Goal: Task Accomplishment & Management: Use online tool/utility

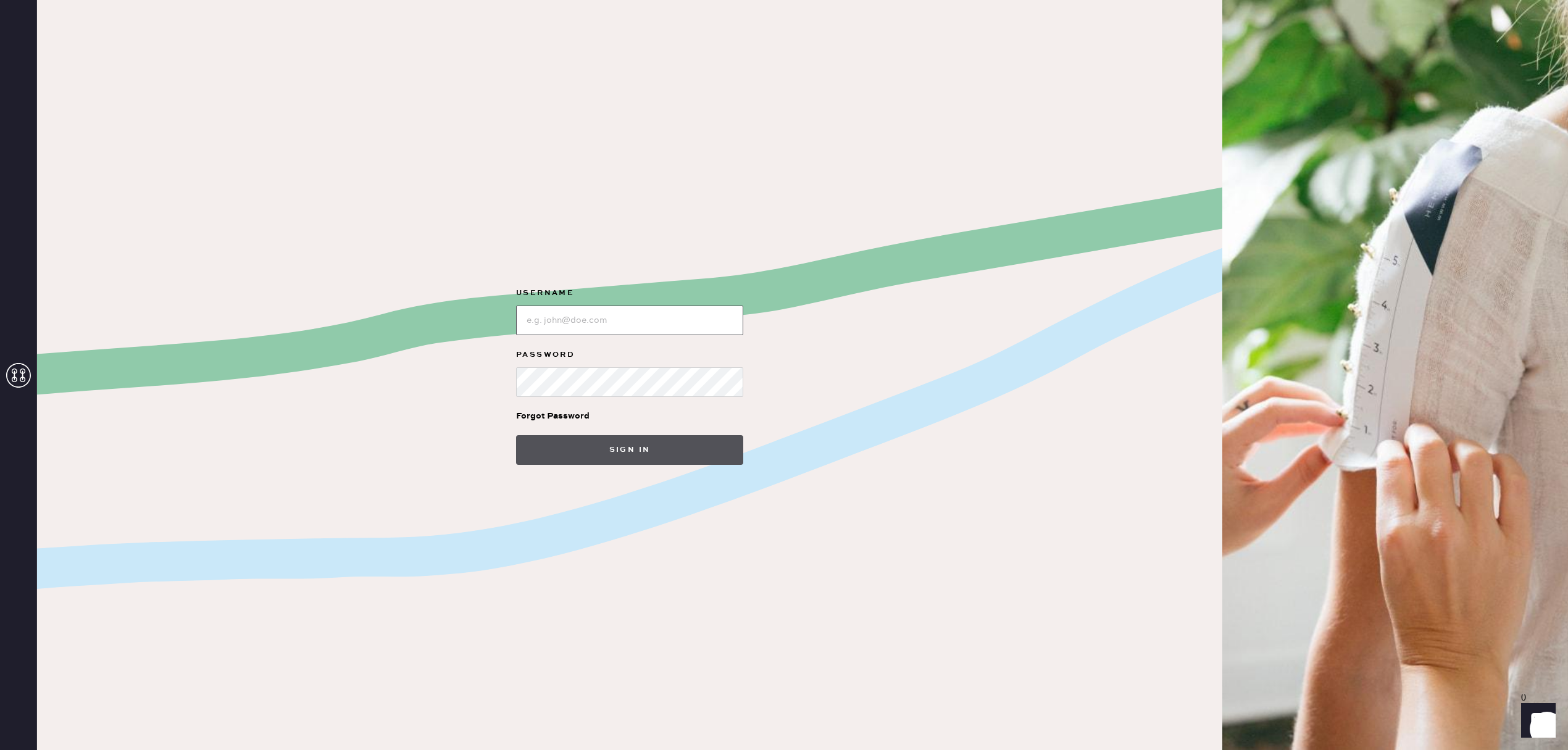
type input "reformationsouthcoastplaza"
click at [706, 445] on button "Sign in" at bounding box center [629, 450] width 227 height 29
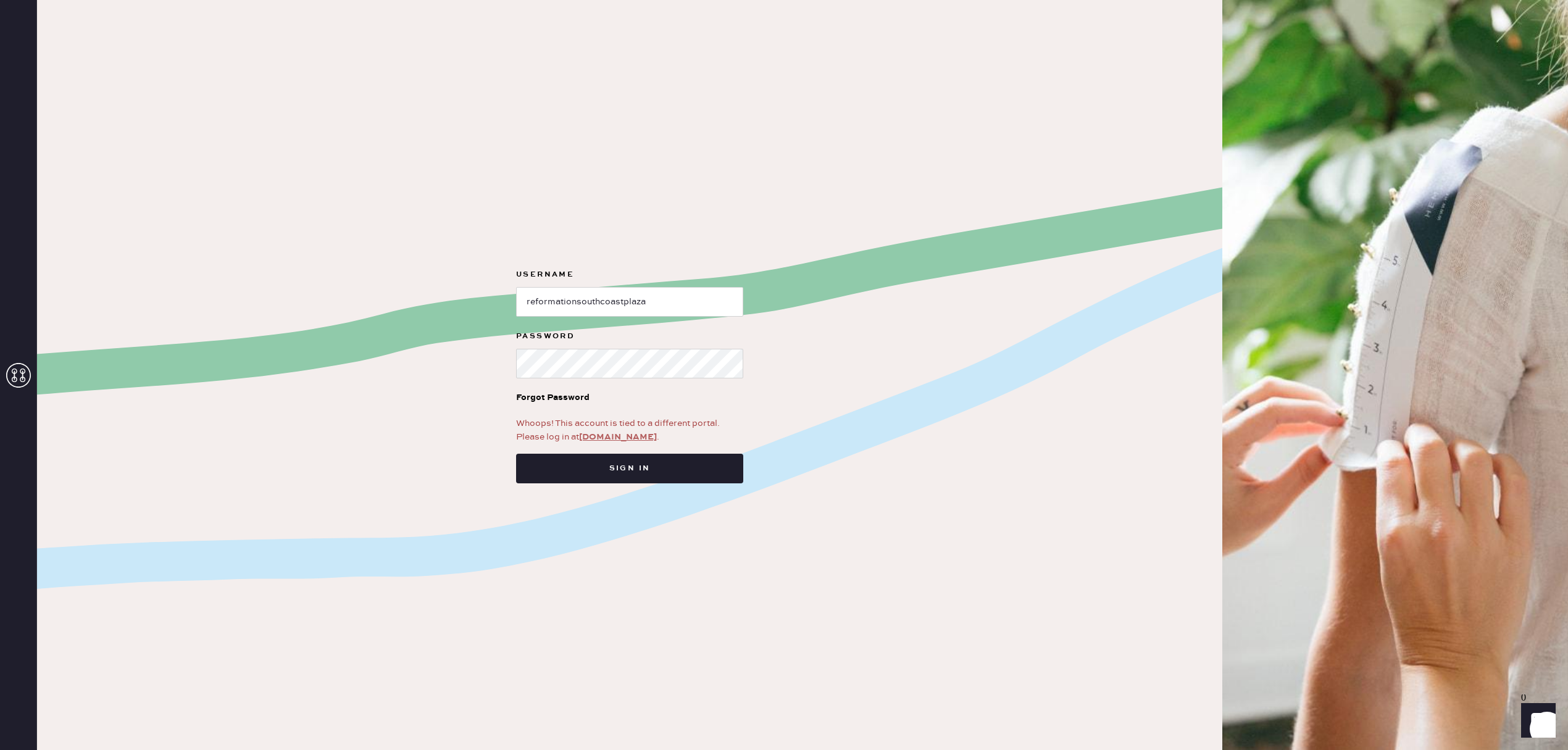
click at [605, 438] on link "app.hemster.co" at bounding box center [618, 437] width 78 height 11
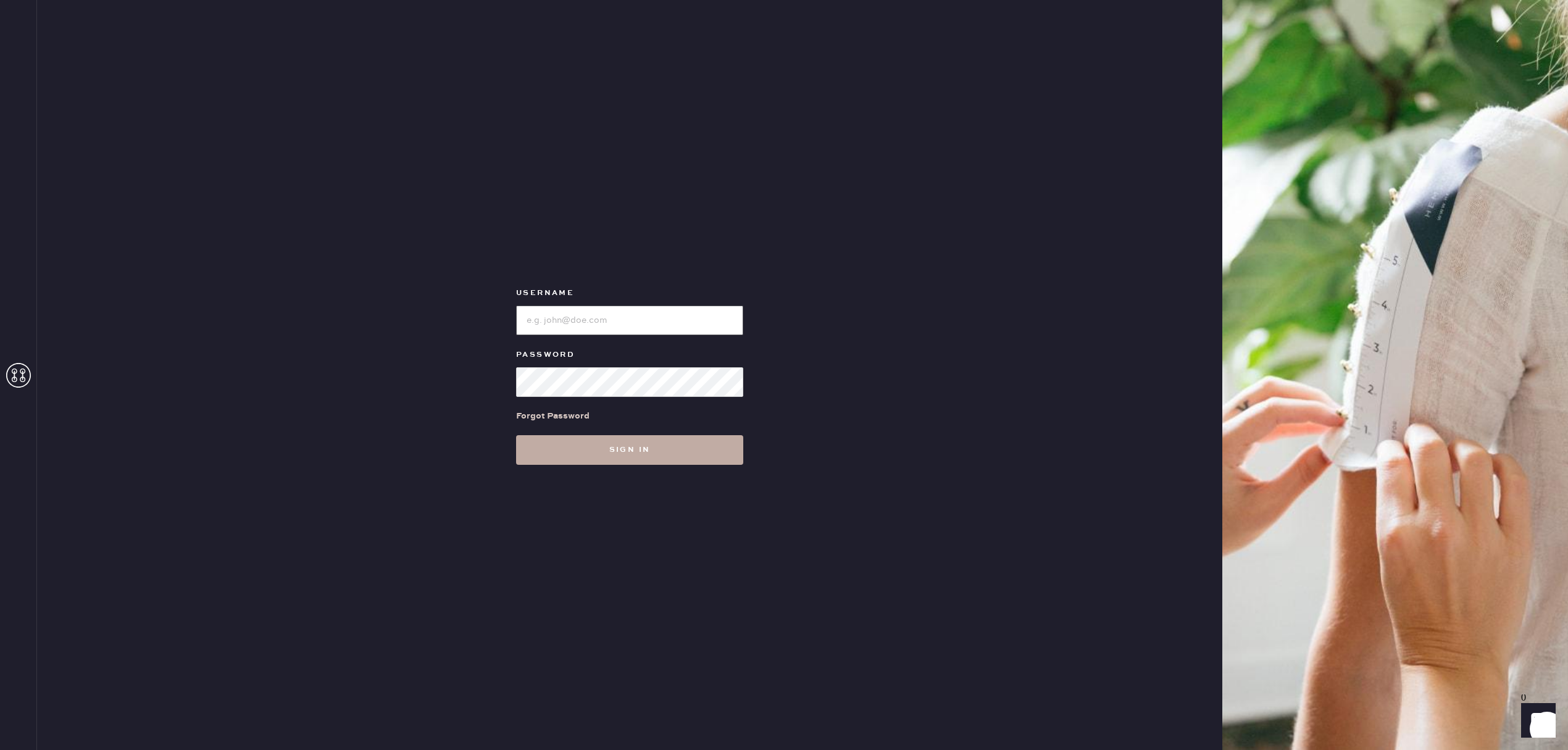
type input "reformationsouthcoastplaza"
click at [666, 459] on button "Sign in" at bounding box center [629, 450] width 227 height 29
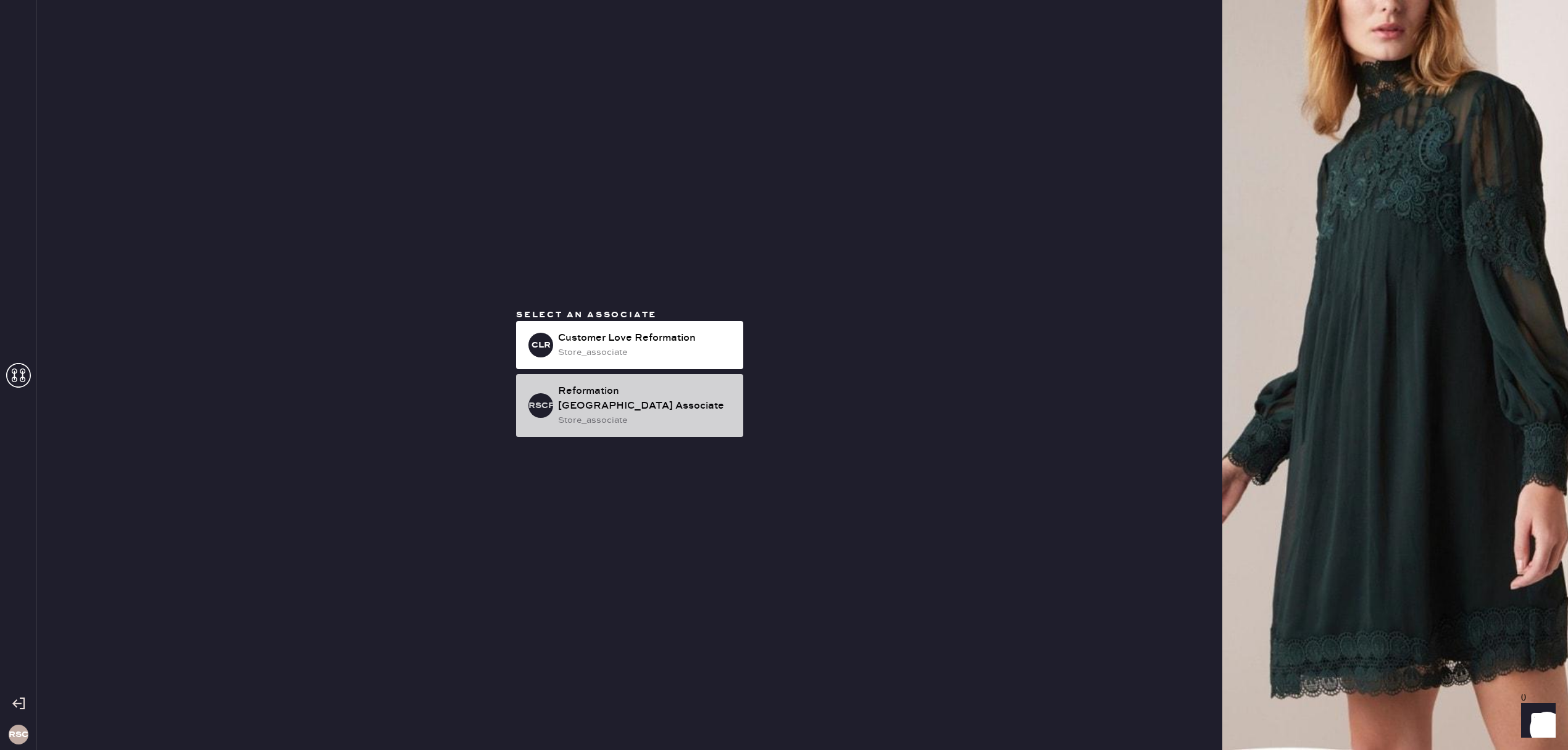
click at [653, 396] on div "Reformation [GEOGRAPHIC_DATA] Associate" at bounding box center [646, 399] width 175 height 29
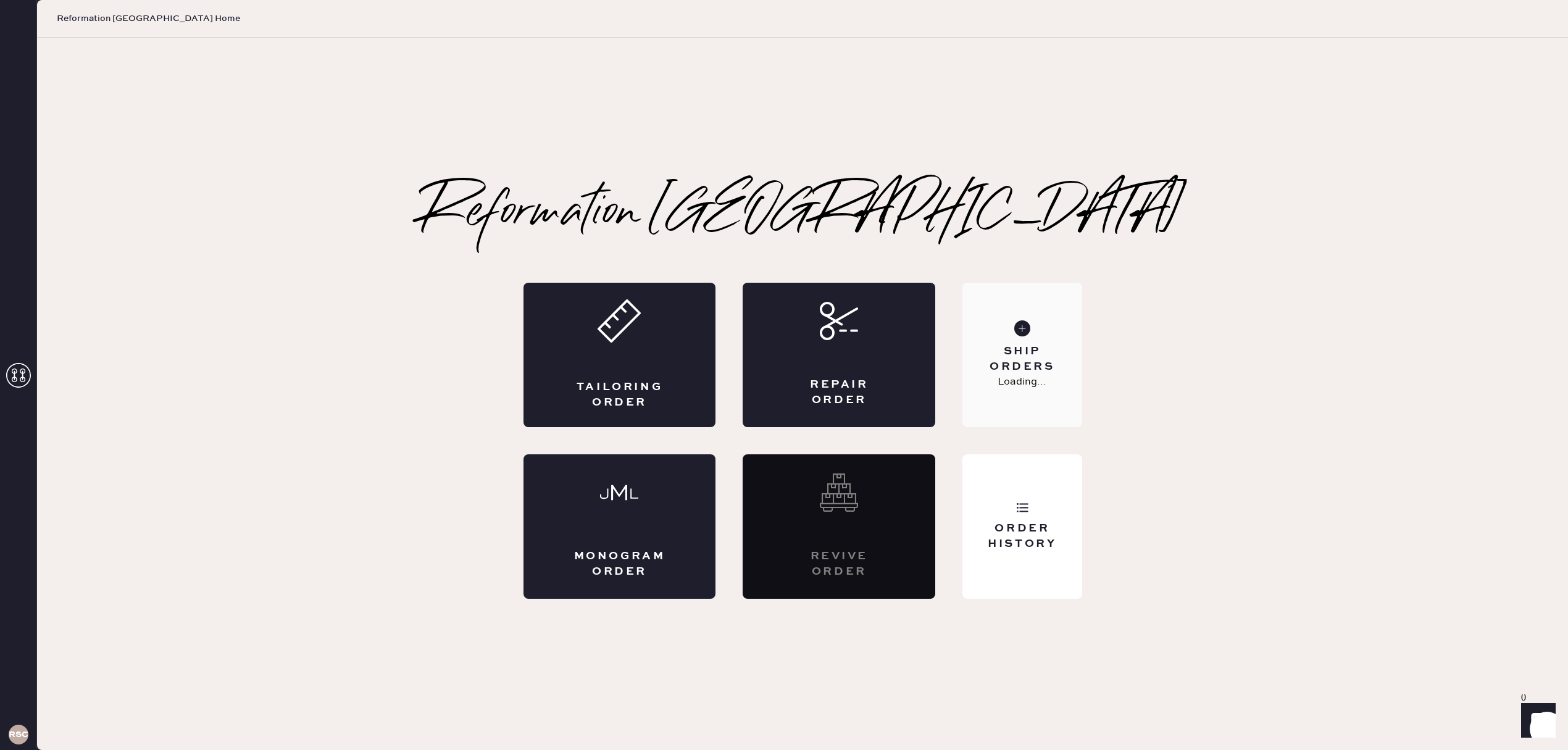
click at [1056, 346] on div "Ship Orders" at bounding box center [1022, 359] width 99 height 31
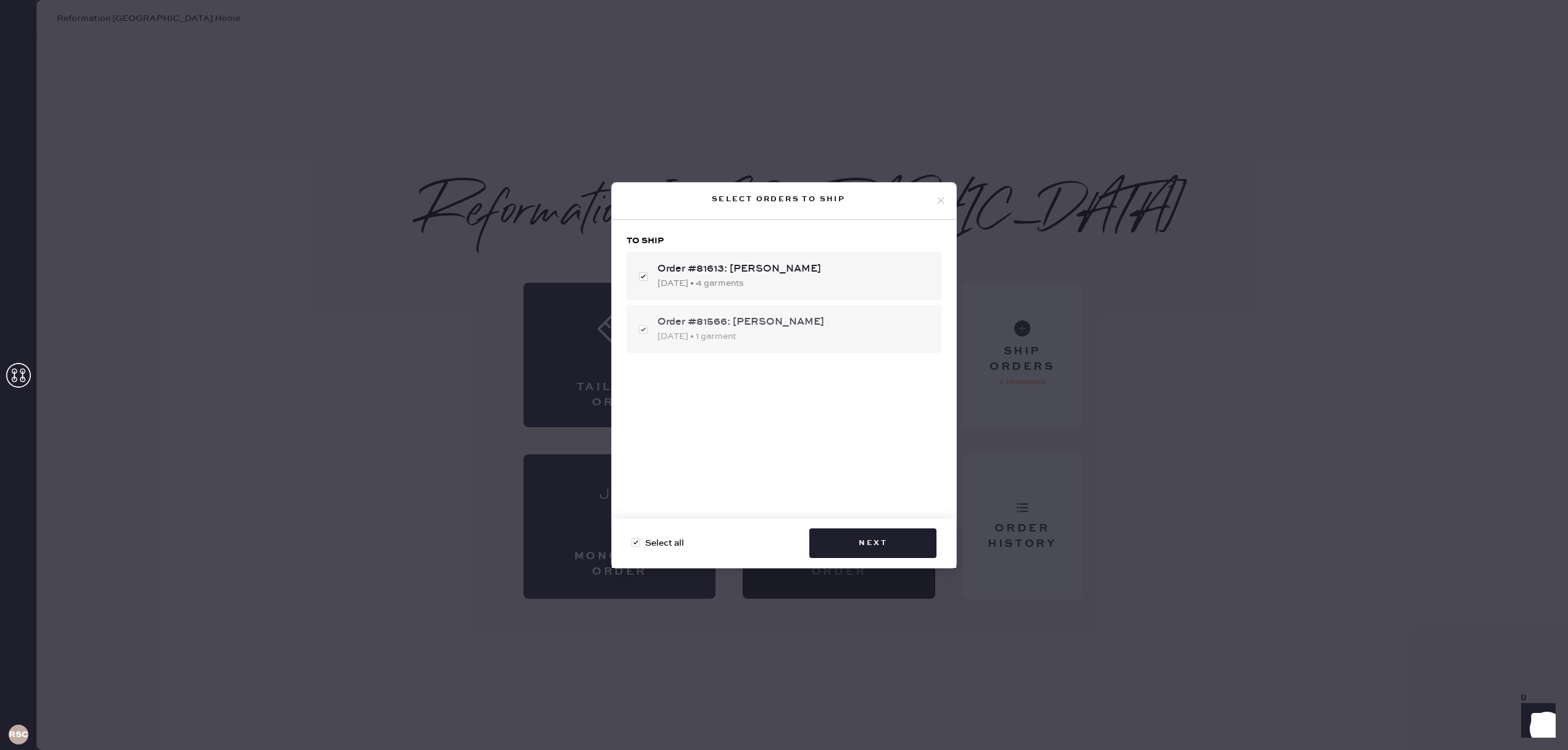
click at [812, 338] on div "[DATE] • 1 garment" at bounding box center [794, 336] width 274 height 14
checkbox input "false"
click at [882, 531] on button "Next" at bounding box center [873, 543] width 127 height 29
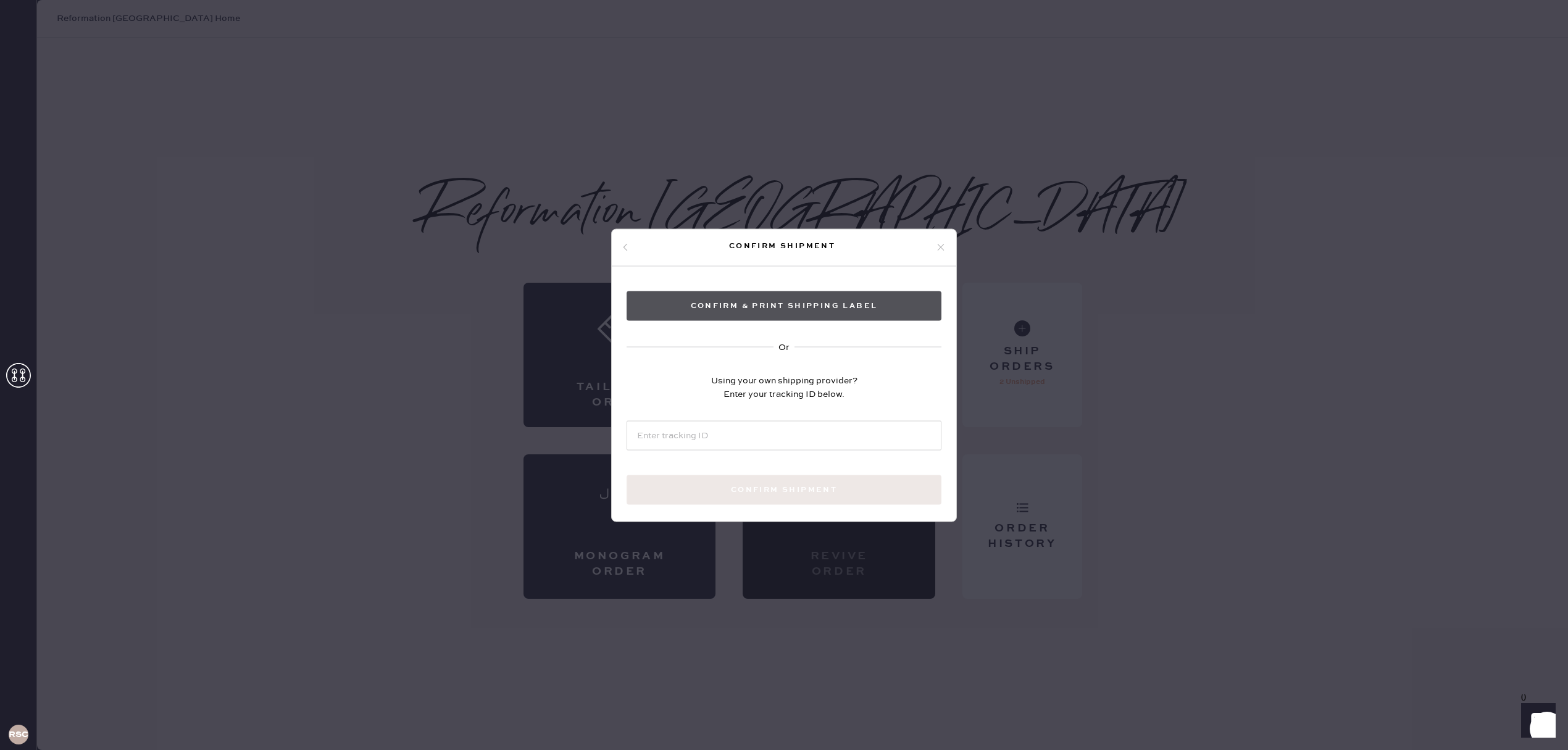
click at [837, 308] on button "Confirm & Print shipping label" at bounding box center [784, 305] width 315 height 29
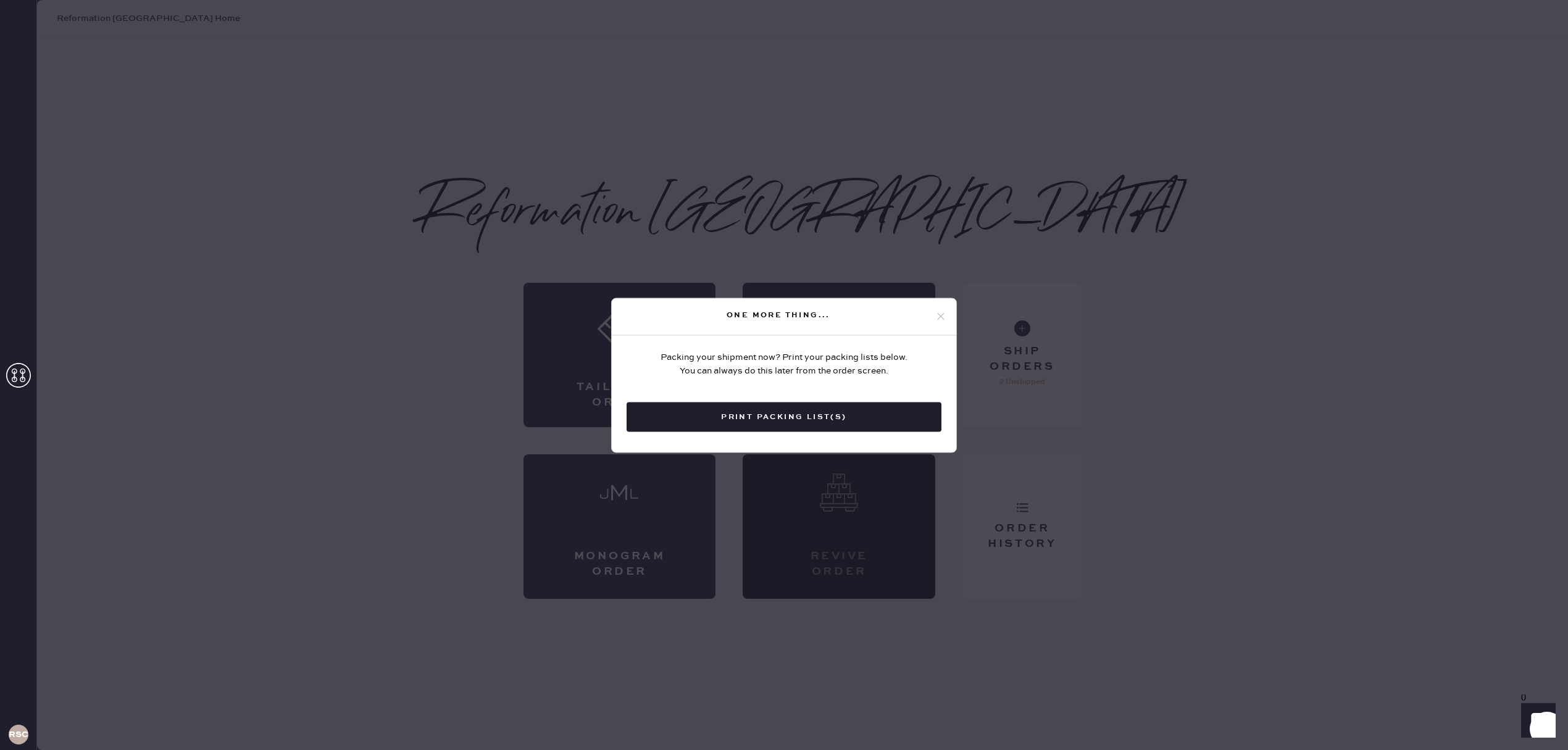
click at [830, 425] on button "Print Packing List(s)" at bounding box center [784, 416] width 315 height 29
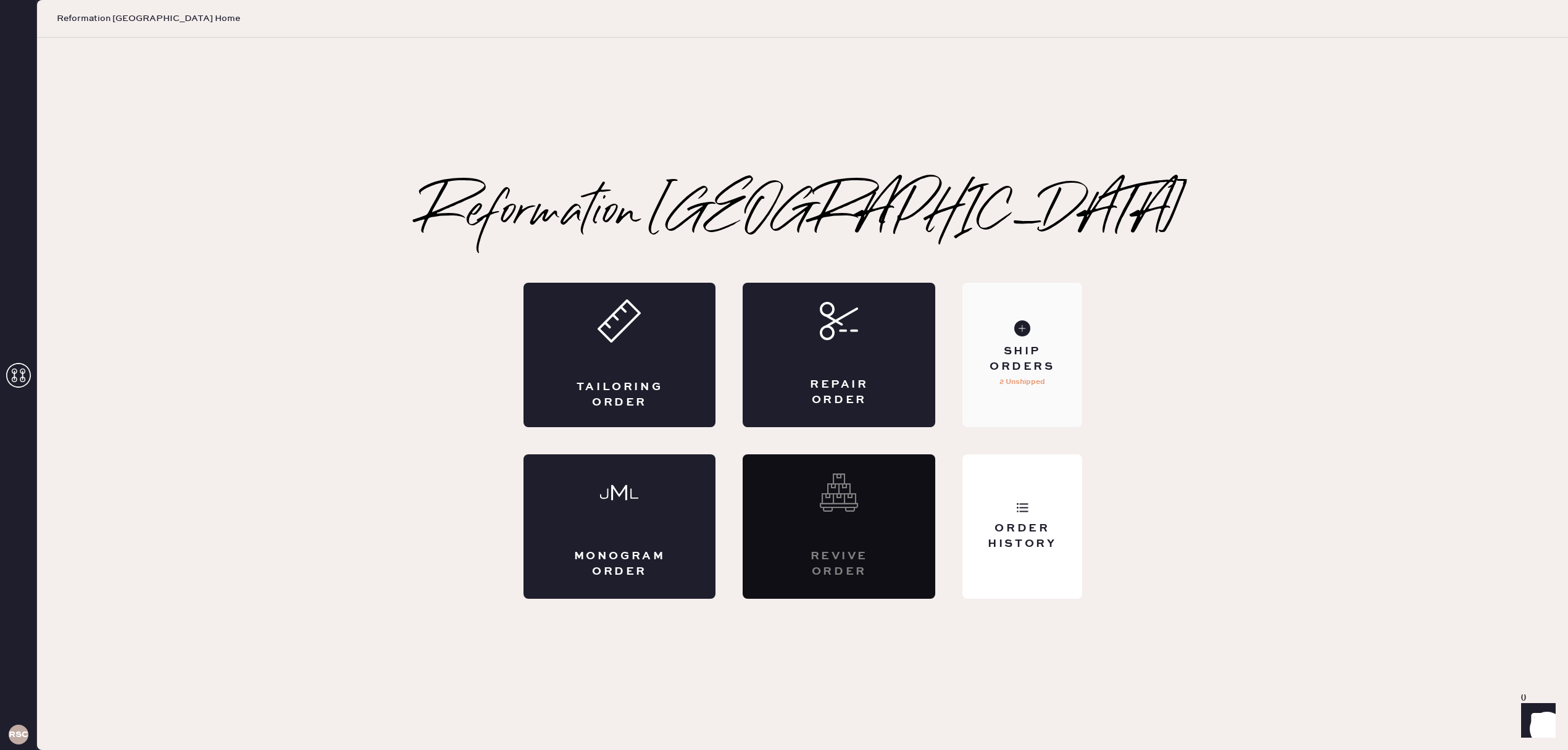
click at [965, 323] on div "Ship Orders 2 Unshipped" at bounding box center [1022, 355] width 119 height 145
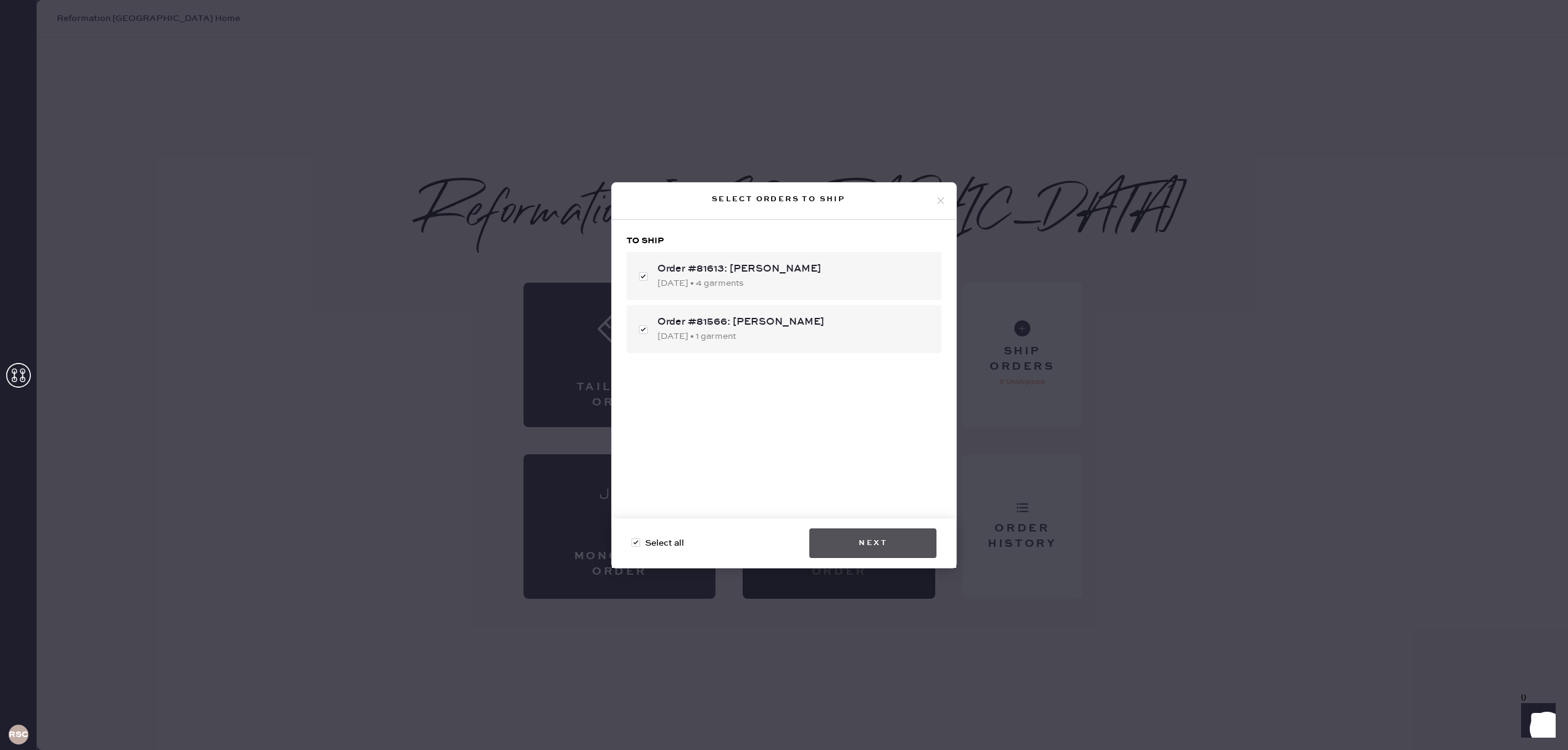
checkbox input "true"
click at [911, 552] on button "Next" at bounding box center [873, 543] width 127 height 29
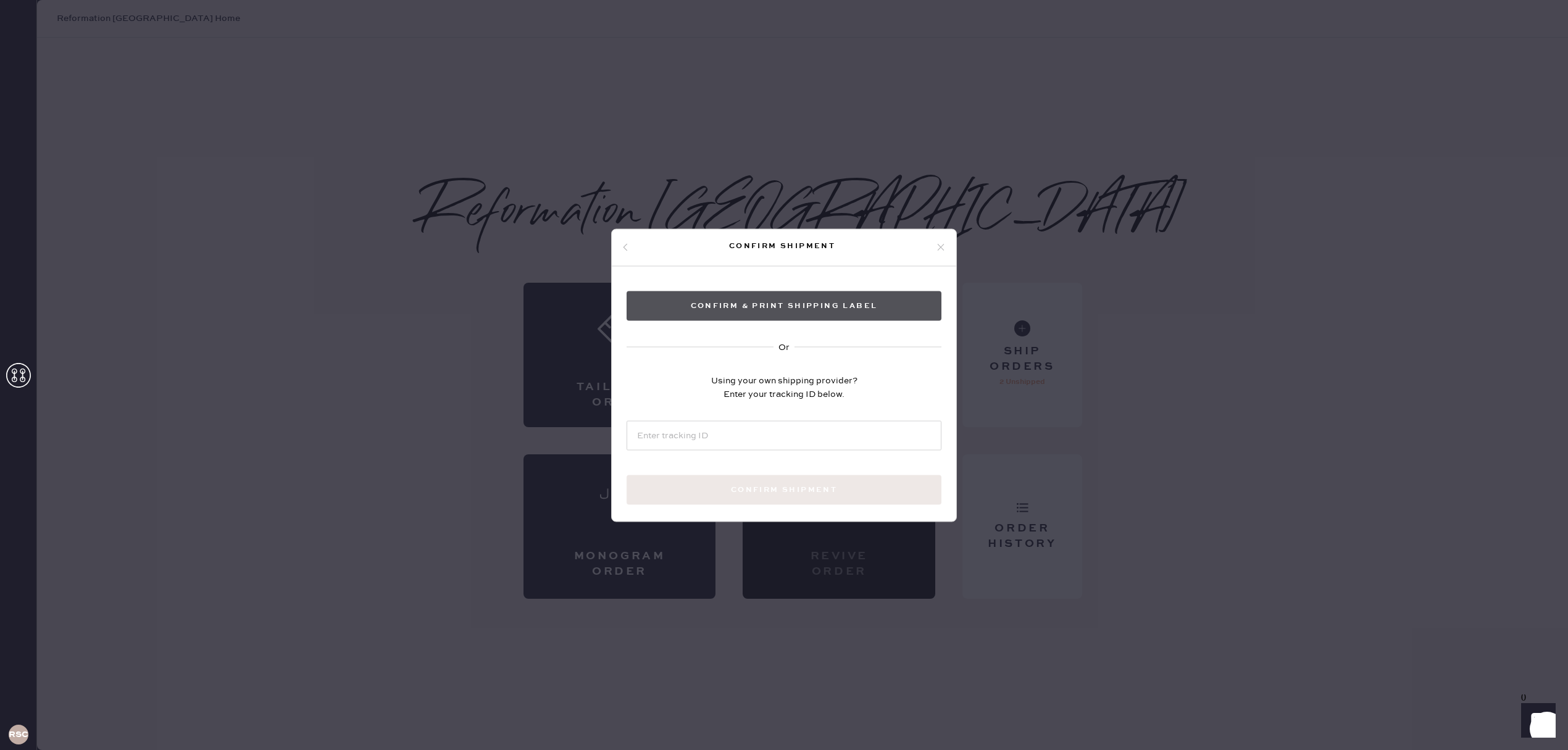
click at [808, 310] on button "Confirm & Print shipping label" at bounding box center [784, 305] width 315 height 29
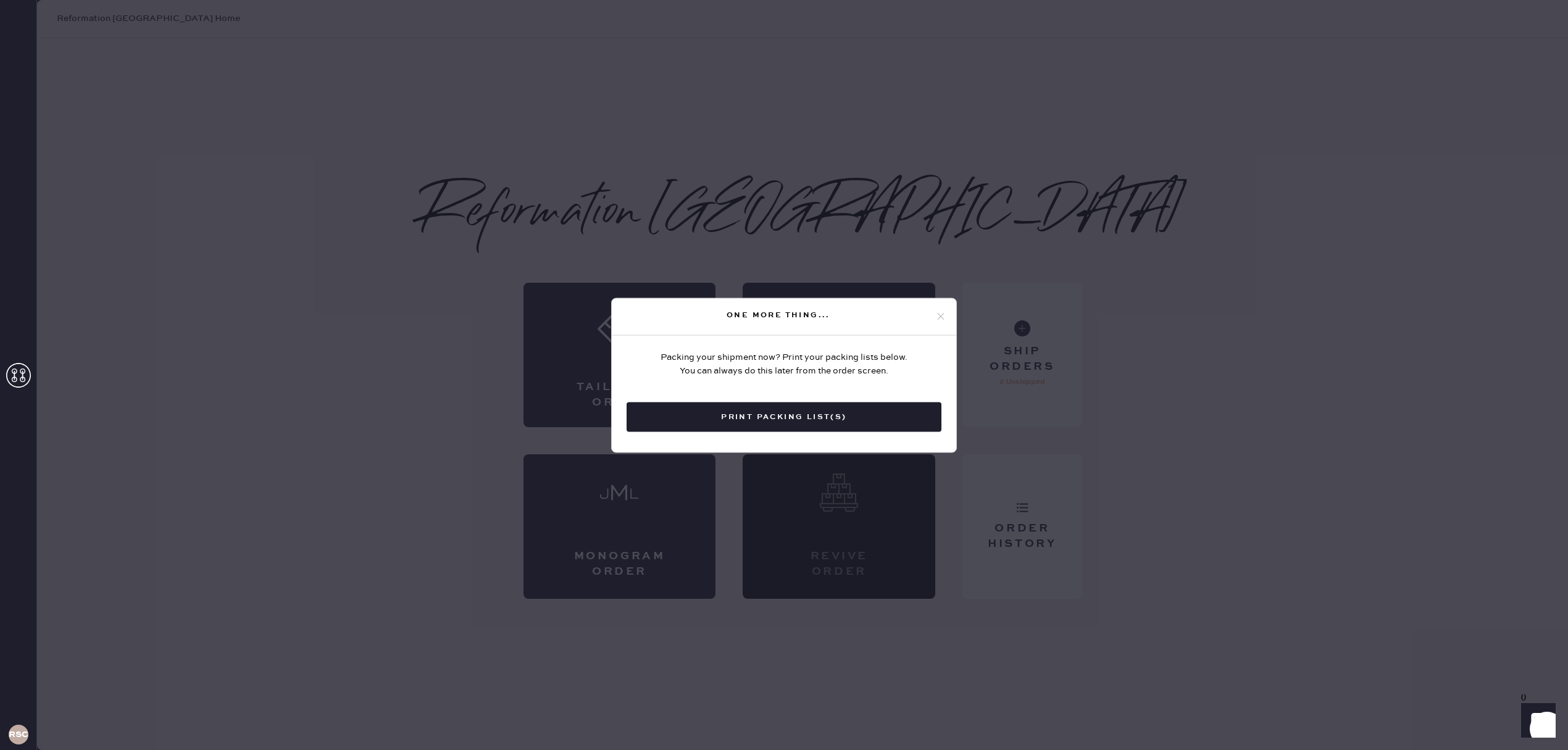
click at [845, 418] on button "Print Packing List(s)" at bounding box center [784, 416] width 315 height 29
